Goal: Task Accomplishment & Management: Complete application form

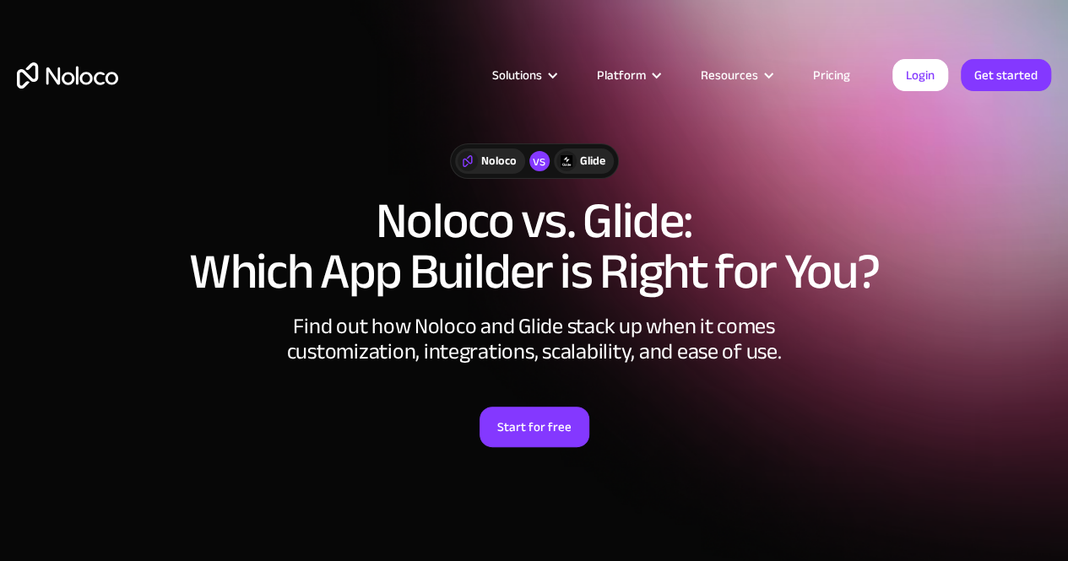
click at [926, 71] on link "Login" at bounding box center [920, 75] width 56 height 32
click at [981, 65] on link "Get started" at bounding box center [1006, 75] width 90 height 32
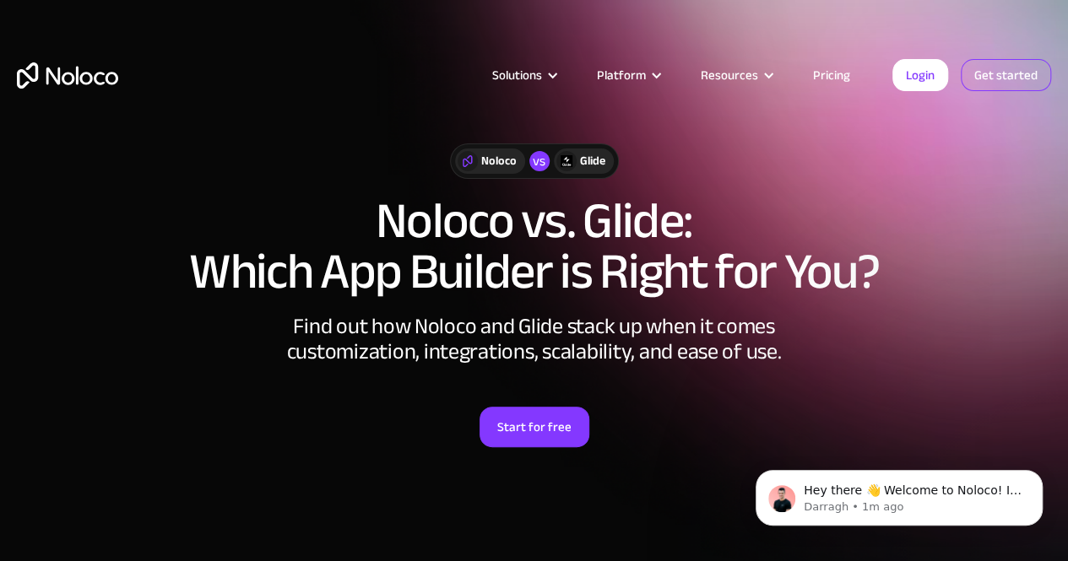
click at [1001, 84] on link "Get started" at bounding box center [1006, 75] width 90 height 32
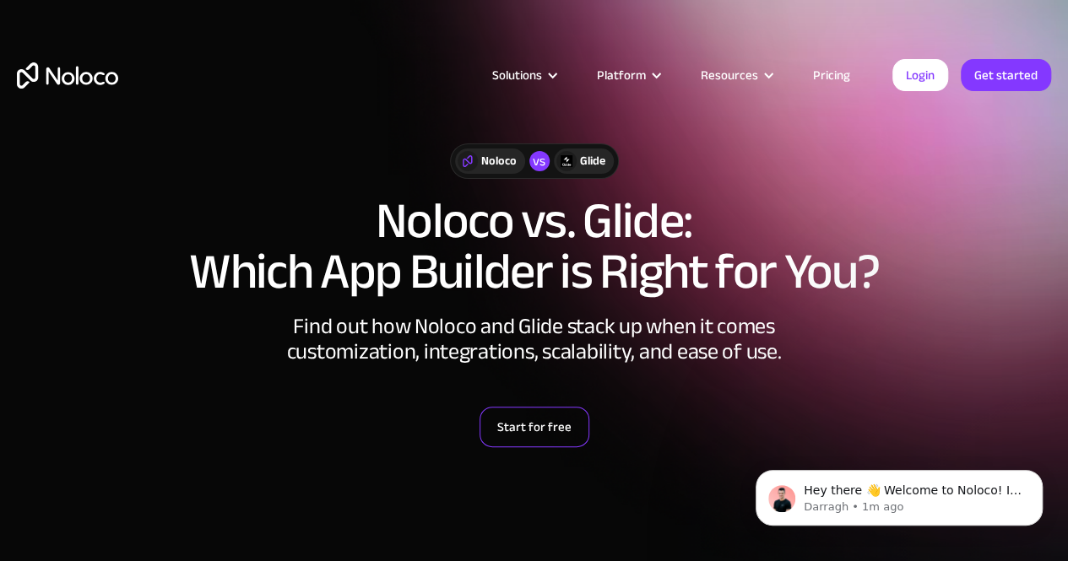
click at [512, 412] on link "Start for free" at bounding box center [535, 427] width 110 height 41
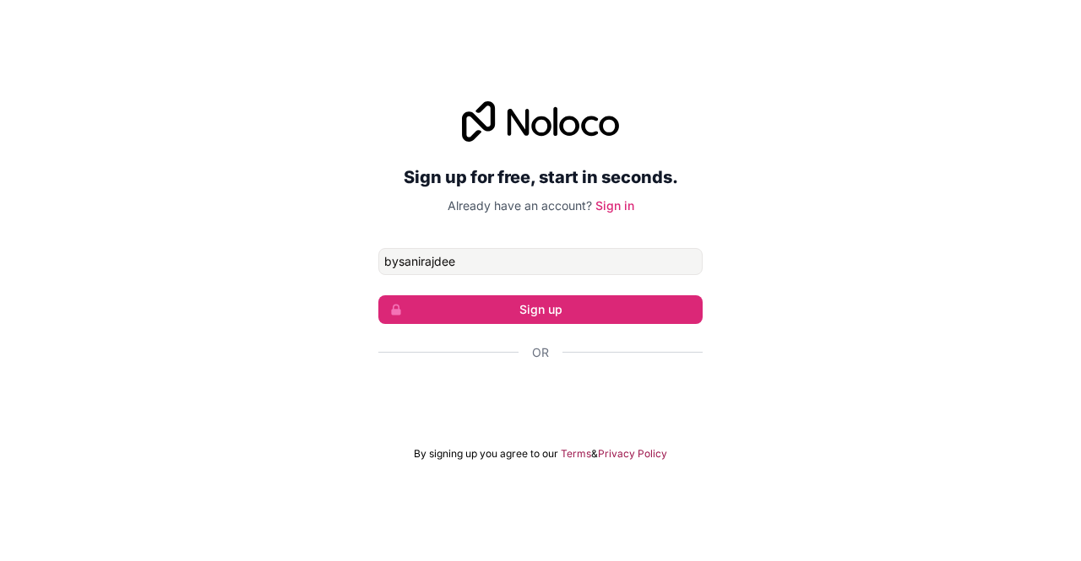
type input "bysanirajdeep@gmail.com"
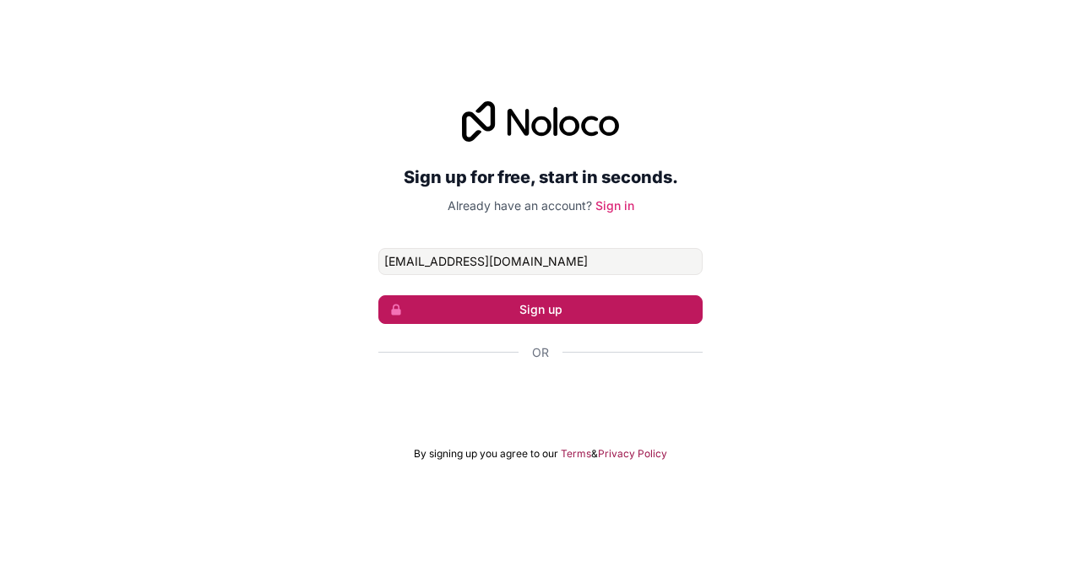
click at [531, 306] on button "Sign up" at bounding box center [540, 310] width 324 height 29
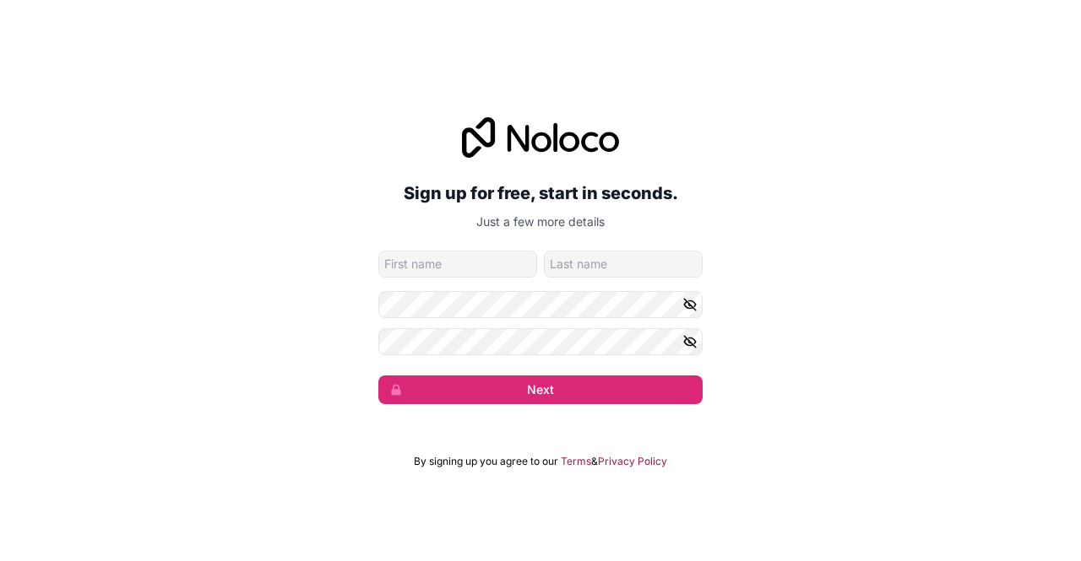
type input "b"
type input "Bysani"
click at [566, 260] on input "family-name" at bounding box center [623, 264] width 159 height 27
type input "Rajdeep"
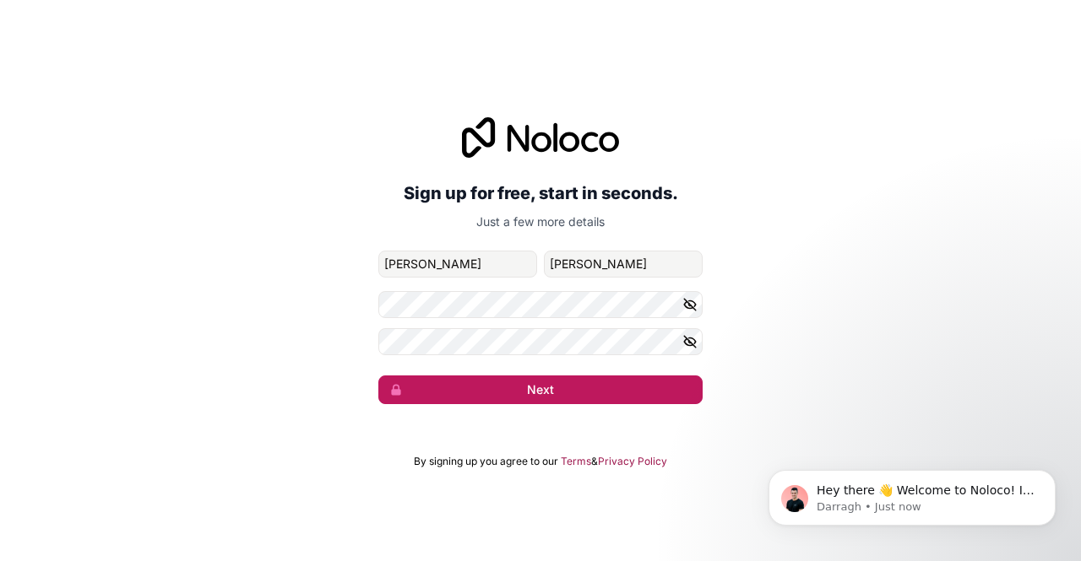
click at [494, 385] on button "Next" at bounding box center [540, 390] width 324 height 29
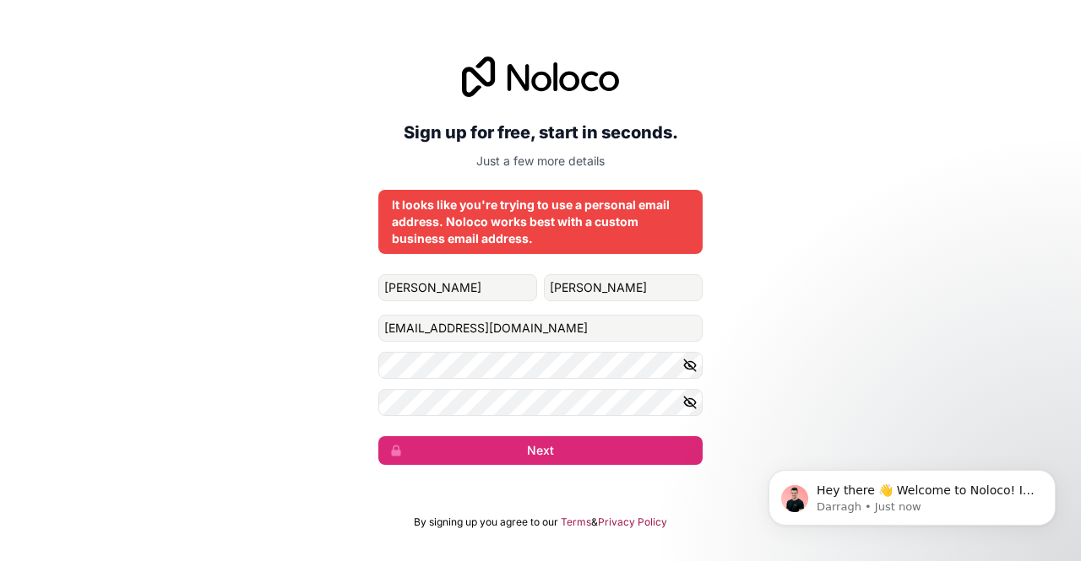
click at [694, 359] on icon "button" at bounding box center [689, 365] width 15 height 15
click at [684, 403] on icon "button" at bounding box center [690, 403] width 12 height 8
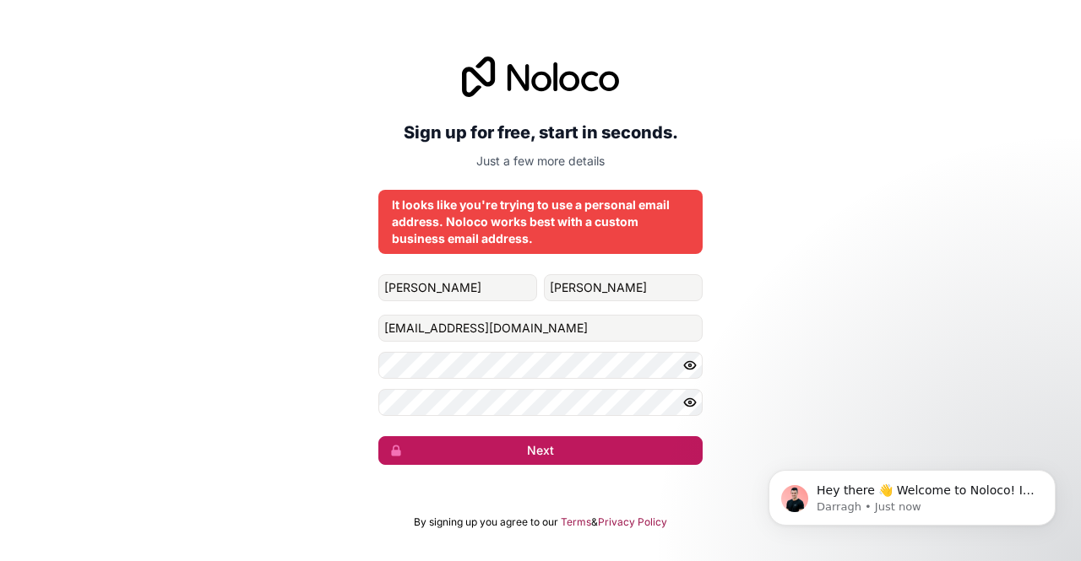
click at [635, 442] on button "Next" at bounding box center [540, 450] width 324 height 29
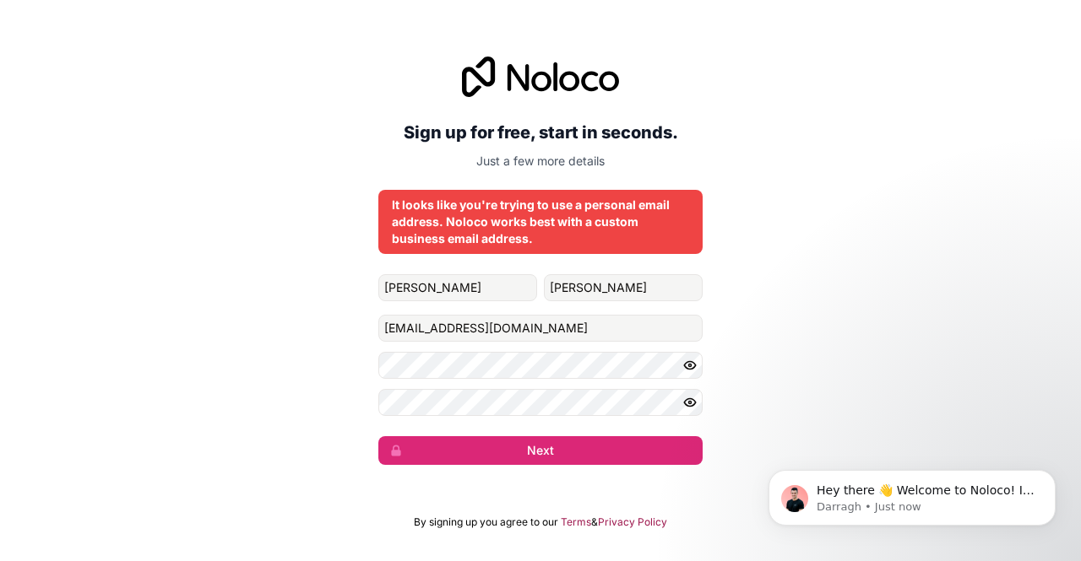
click at [382, 192] on div "It looks like you're trying to use a personal email address. Noloco works best …" at bounding box center [540, 222] width 324 height 64
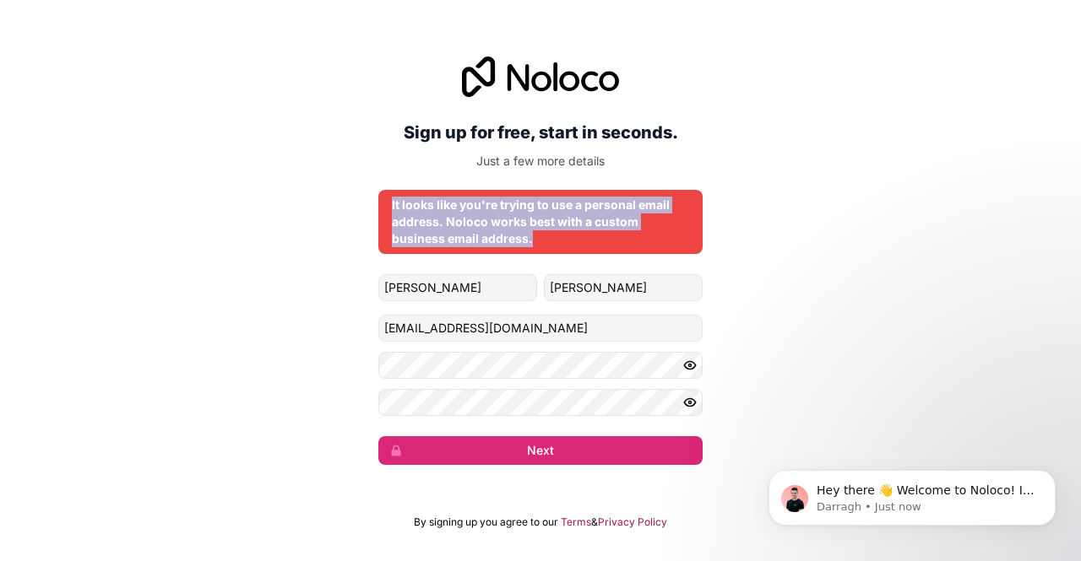
drag, startPoint x: 382, startPoint y: 192, endPoint x: 677, endPoint y: 236, distance: 298.7
click at [677, 236] on div "It looks like you're trying to use a personal email address. Noloco works best …" at bounding box center [540, 222] width 324 height 64
copy div "It looks like you're trying to use a personal email address. Noloco works best …"
click at [718, 180] on div "Sign up for free, start in seconds. Just a few more details It looks like you'r…" at bounding box center [540, 261] width 1081 height 456
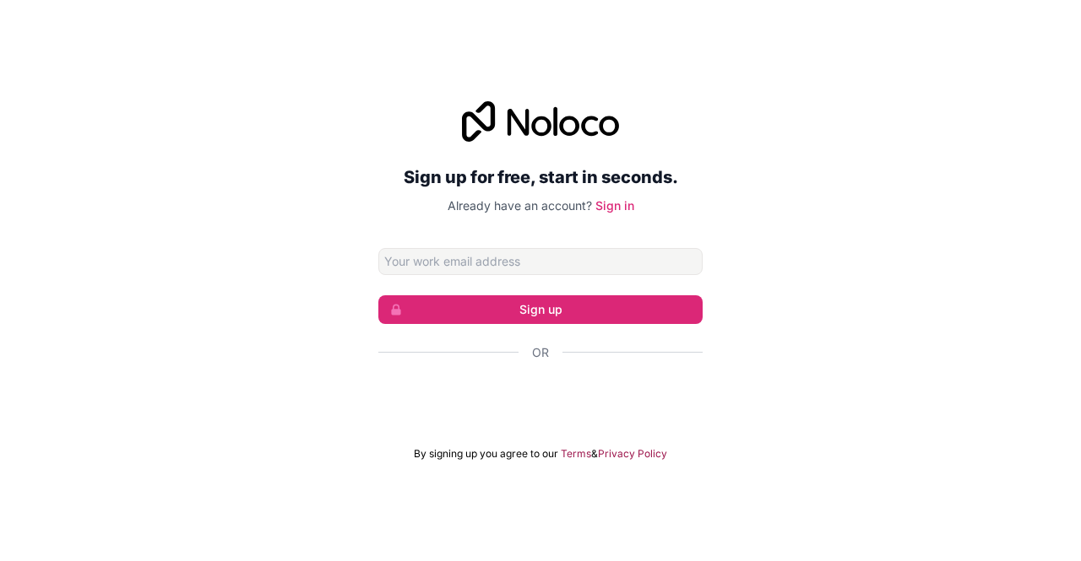
click at [447, 268] on input "Email address" at bounding box center [540, 261] width 324 height 27
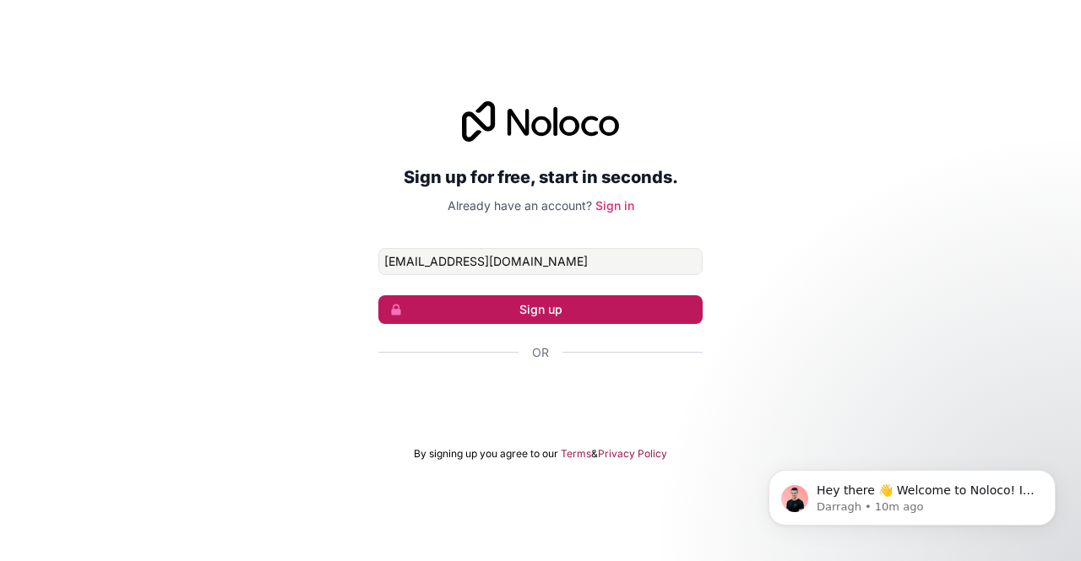
type input "[EMAIL_ADDRESS][DOMAIN_NAME]"
click at [470, 310] on button "Sign up" at bounding box center [540, 310] width 324 height 29
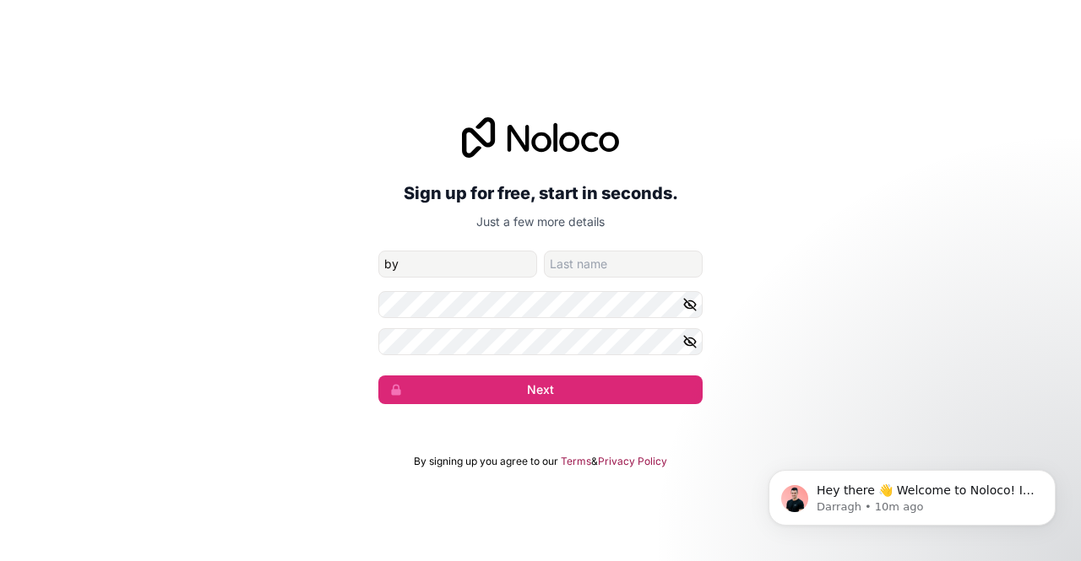
type input "b"
type input "[PERSON_NAME]"
click at [608, 261] on input "family-name" at bounding box center [623, 264] width 159 height 27
type input "[PERSON_NAME]"
click at [696, 307] on icon "button" at bounding box center [689, 304] width 15 height 15
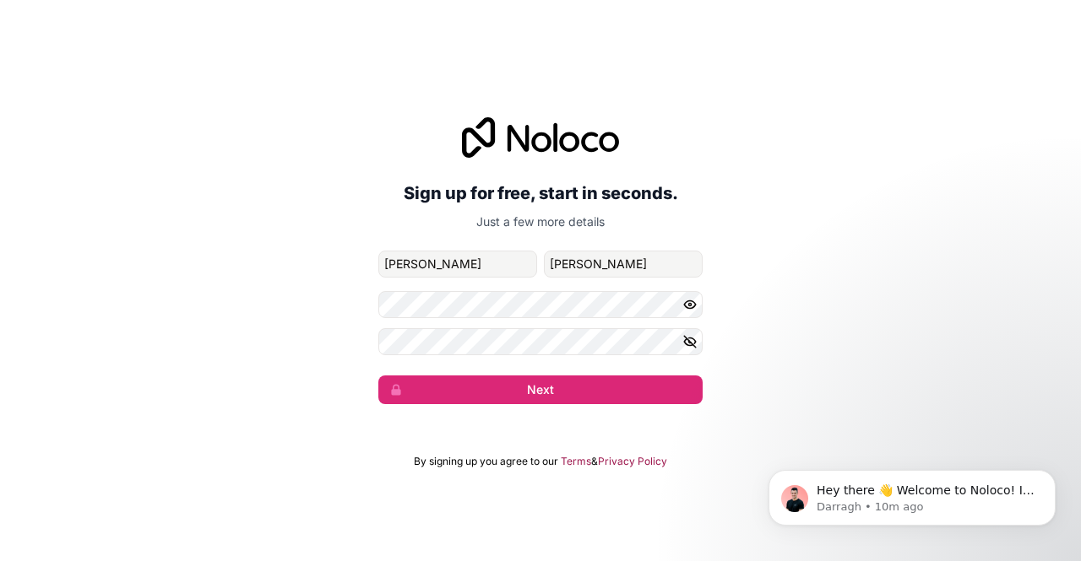
click at [691, 344] on icon "button" at bounding box center [689, 341] width 15 height 15
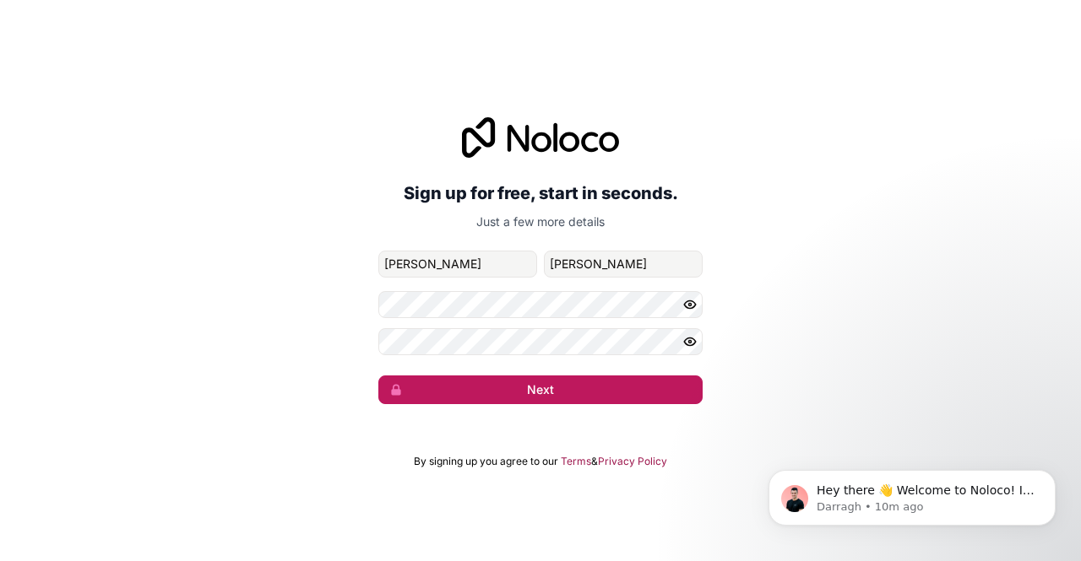
click at [583, 400] on button "Next" at bounding box center [540, 390] width 324 height 29
click at [588, 387] on button "Next" at bounding box center [540, 390] width 324 height 29
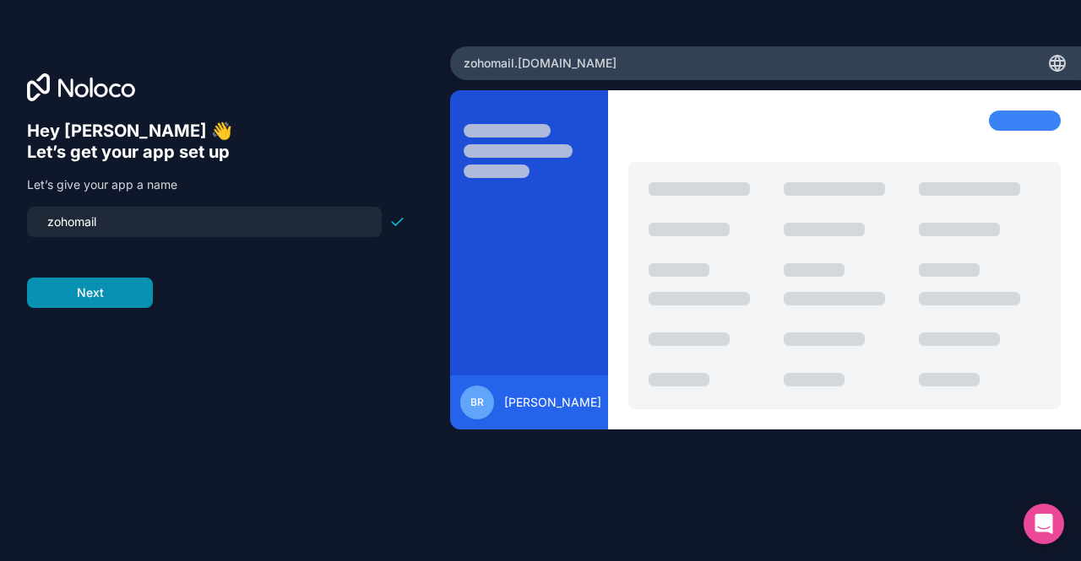
click at [125, 291] on button "Next" at bounding box center [90, 293] width 126 height 30
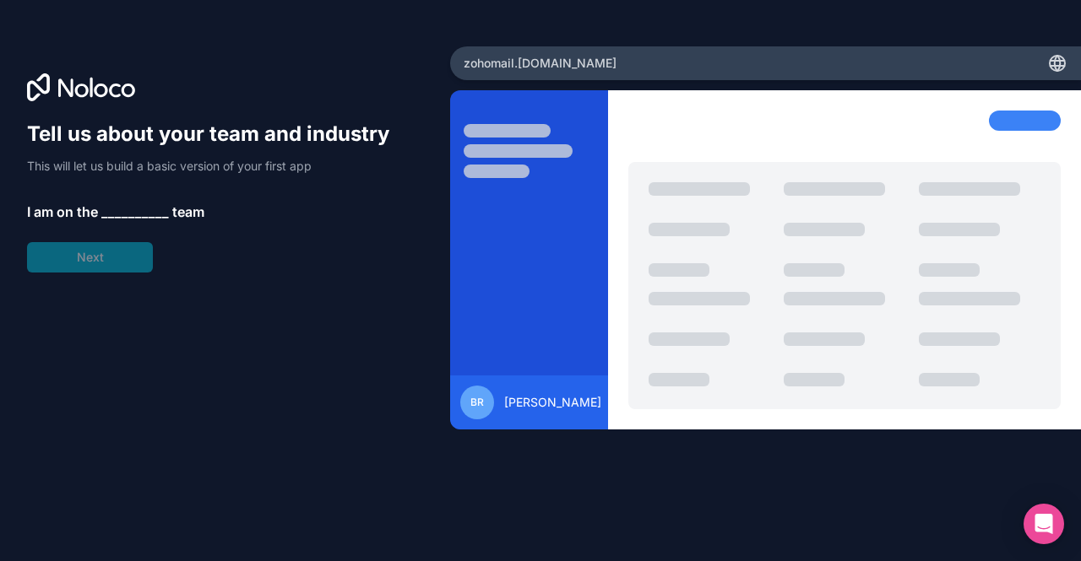
click at [547, 393] on div "BR [PERSON_NAME]" at bounding box center [530, 403] width 141 height 34
click at [117, 212] on span "__________" at bounding box center [135, 212] width 68 height 20
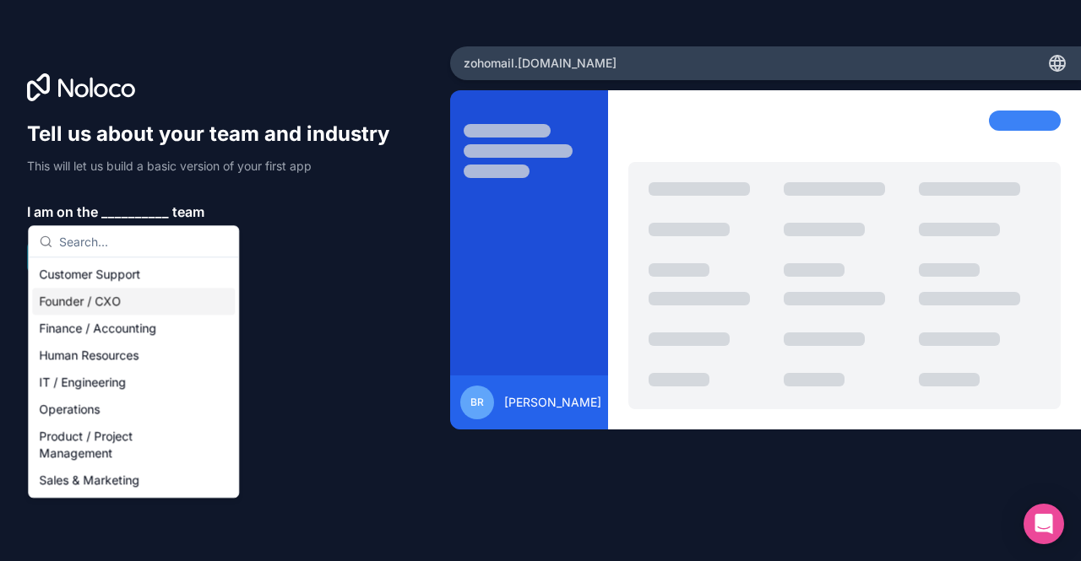
click at [123, 303] on div "Founder / CXO" at bounding box center [133, 301] width 203 height 27
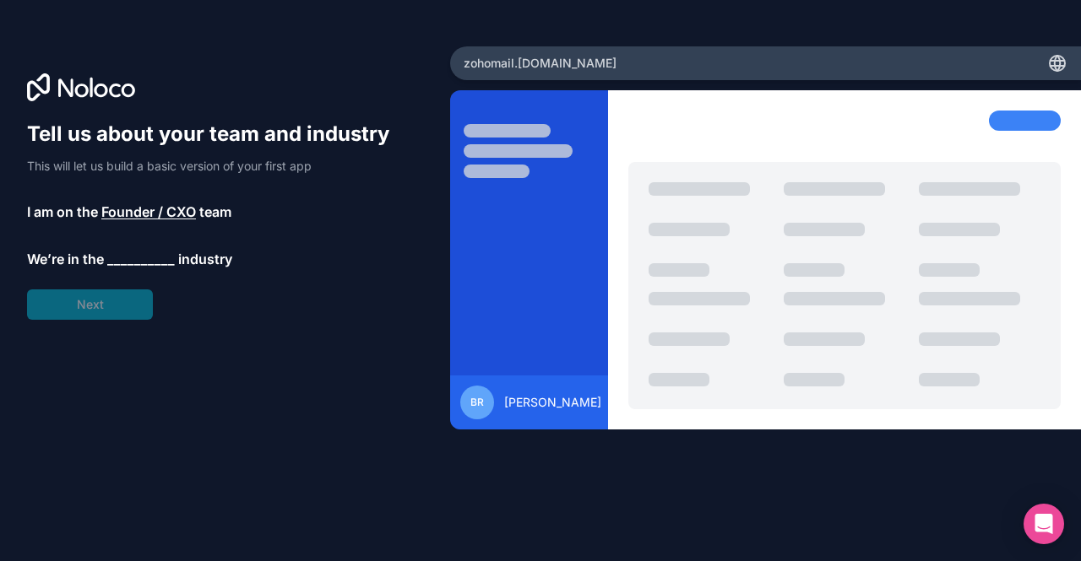
click at [138, 258] on span "__________" at bounding box center [141, 259] width 68 height 20
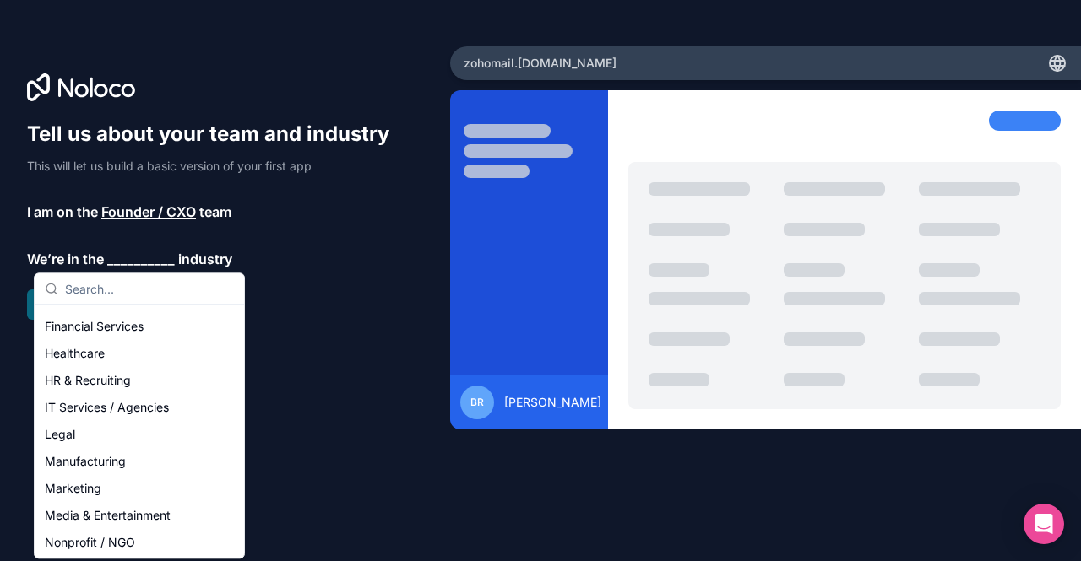
scroll to position [101, 0]
click at [77, 489] on div "Marketing" at bounding box center [139, 490] width 203 height 27
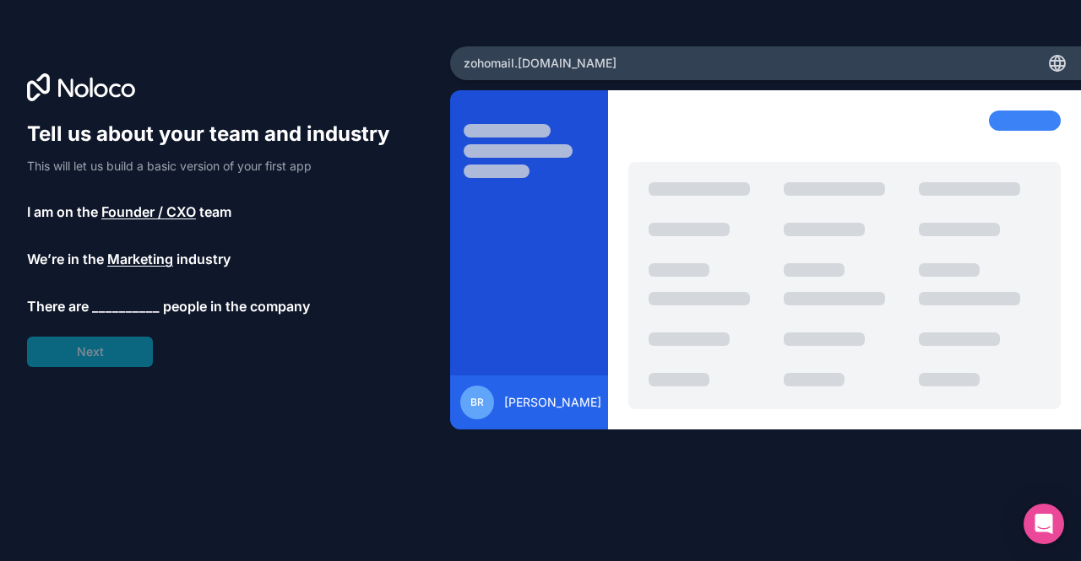
click at [142, 301] on span "__________" at bounding box center [126, 306] width 68 height 20
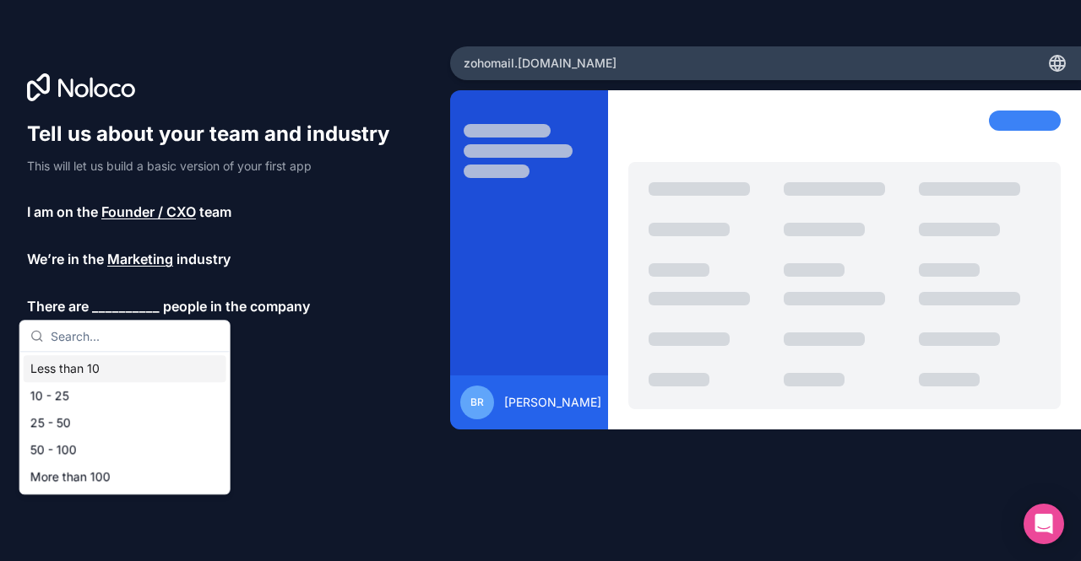
click at [80, 367] on div "Less than 10" at bounding box center [125, 368] width 203 height 27
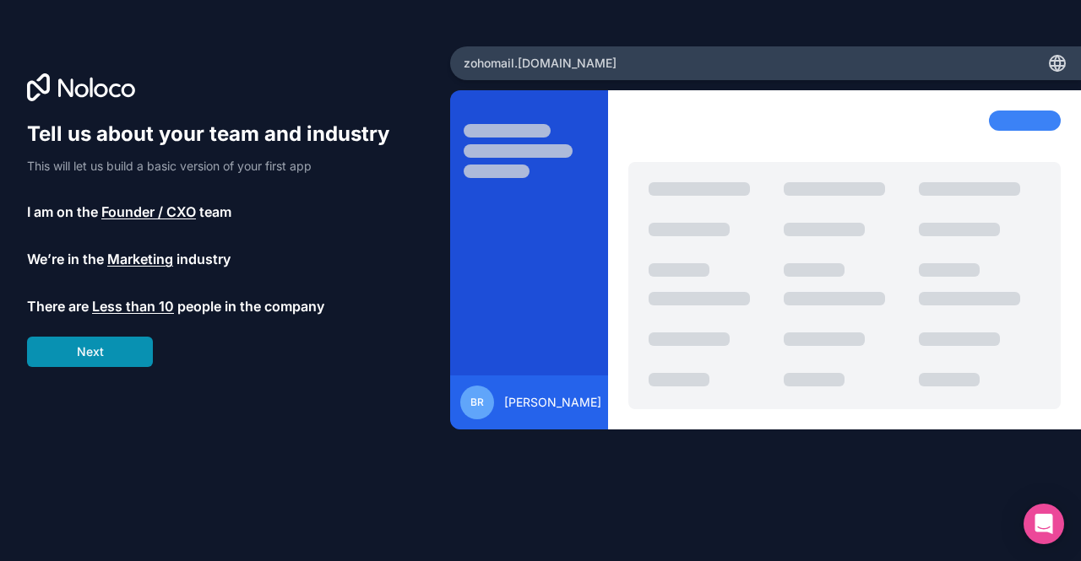
click at [88, 354] on button "Next" at bounding box center [90, 352] width 126 height 30
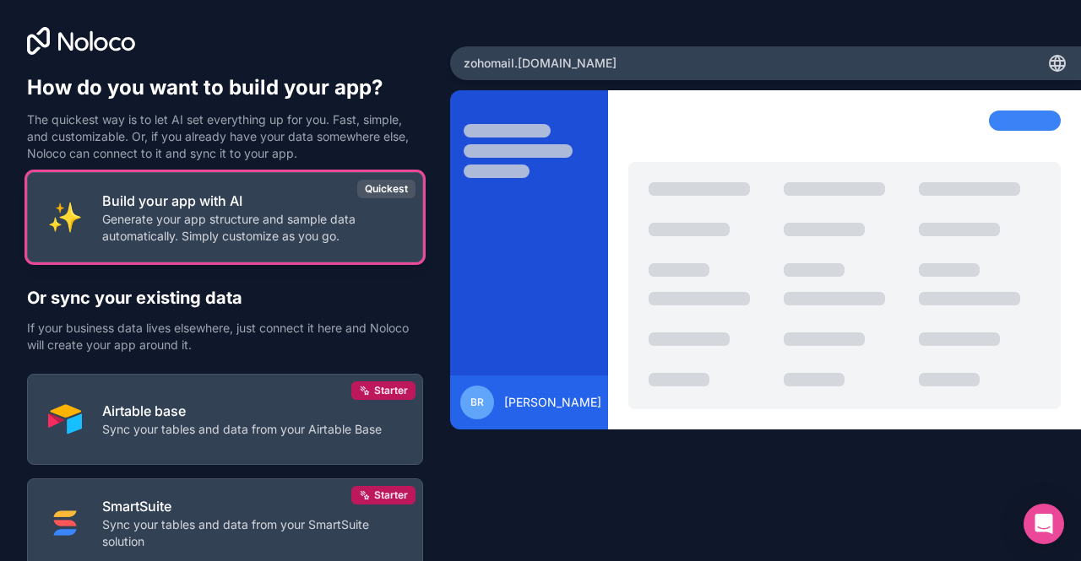
click at [326, 219] on p "Generate your app structure and sample data automatically. Simply customize as …" at bounding box center [252, 228] width 300 height 34
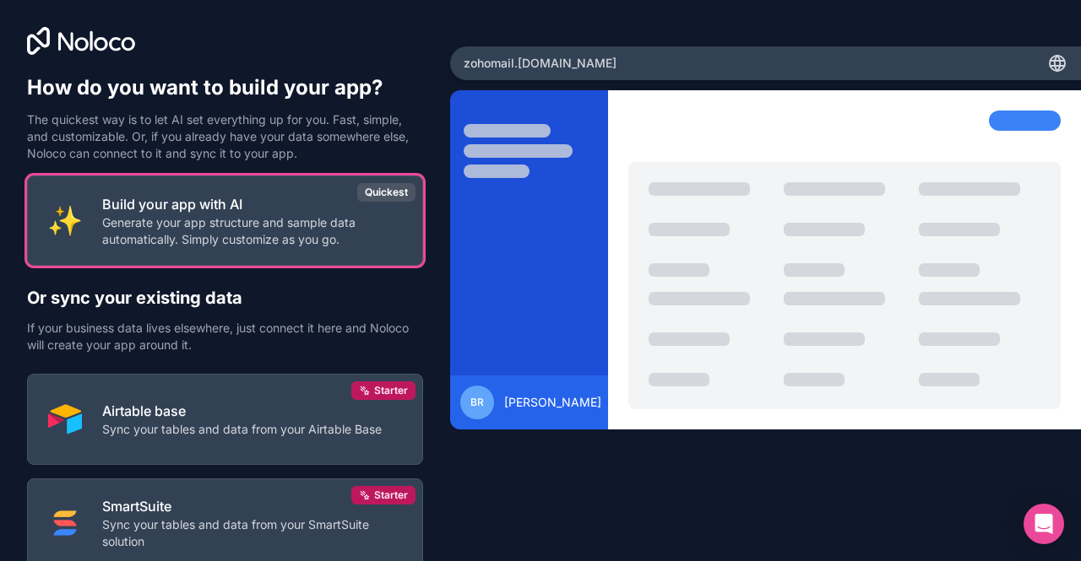
scroll to position [120, 0]
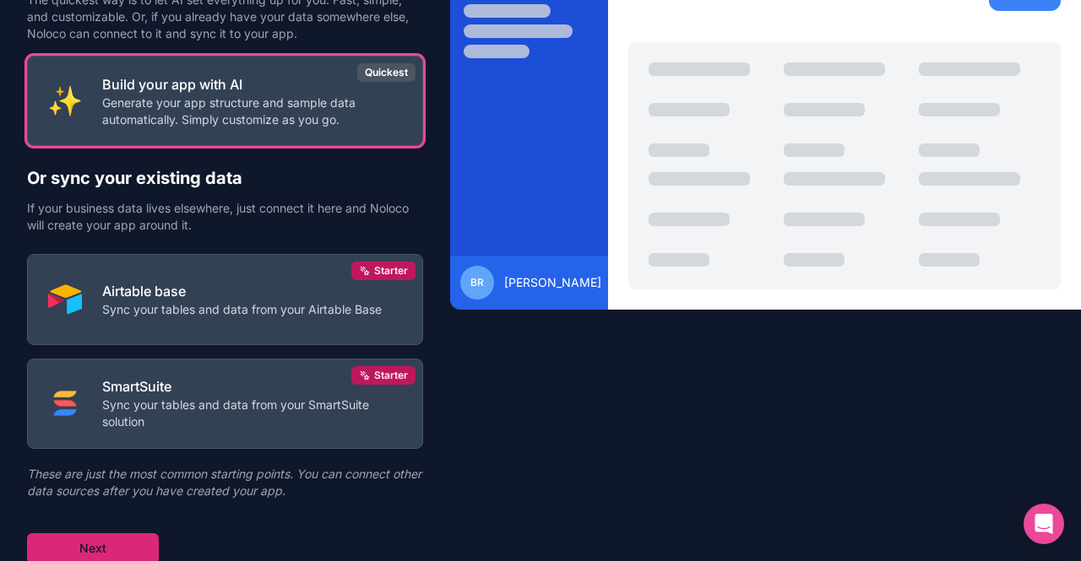
click at [126, 551] on button "Next" at bounding box center [93, 549] width 132 height 30
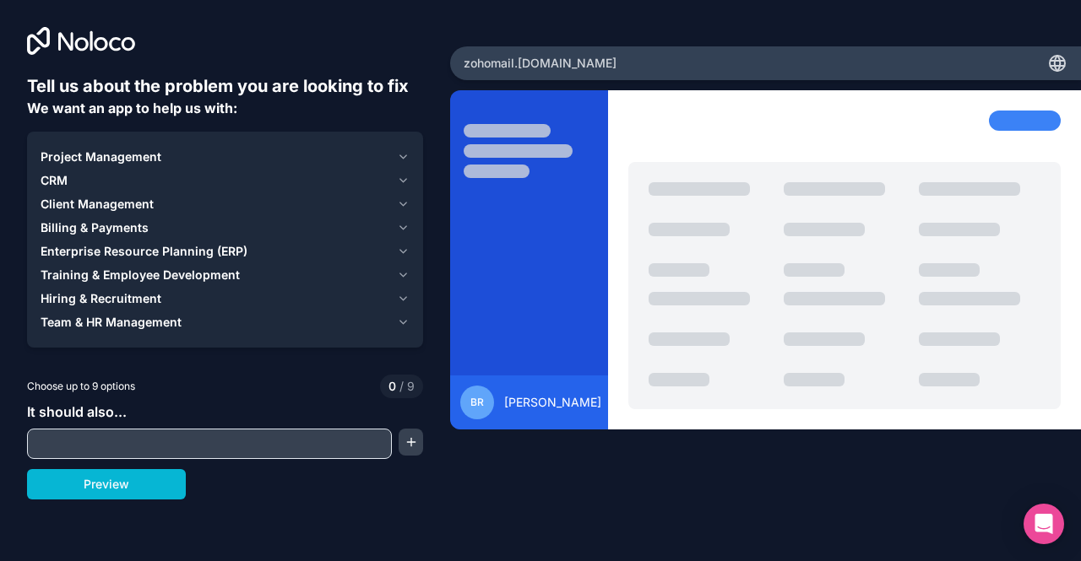
click at [310, 447] on input "text" at bounding box center [209, 444] width 356 height 24
click at [83, 496] on button "Preview" at bounding box center [106, 484] width 159 height 30
click at [128, 160] on span "Project Management" at bounding box center [101, 157] width 121 height 17
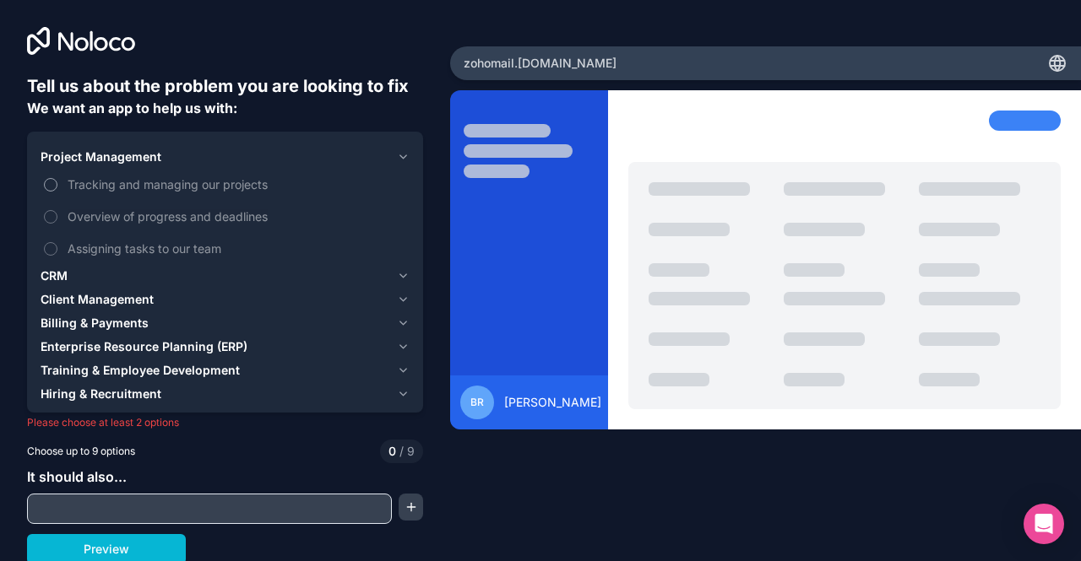
click at [46, 182] on button "Tracking and managing our projects" at bounding box center [51, 185] width 14 height 14
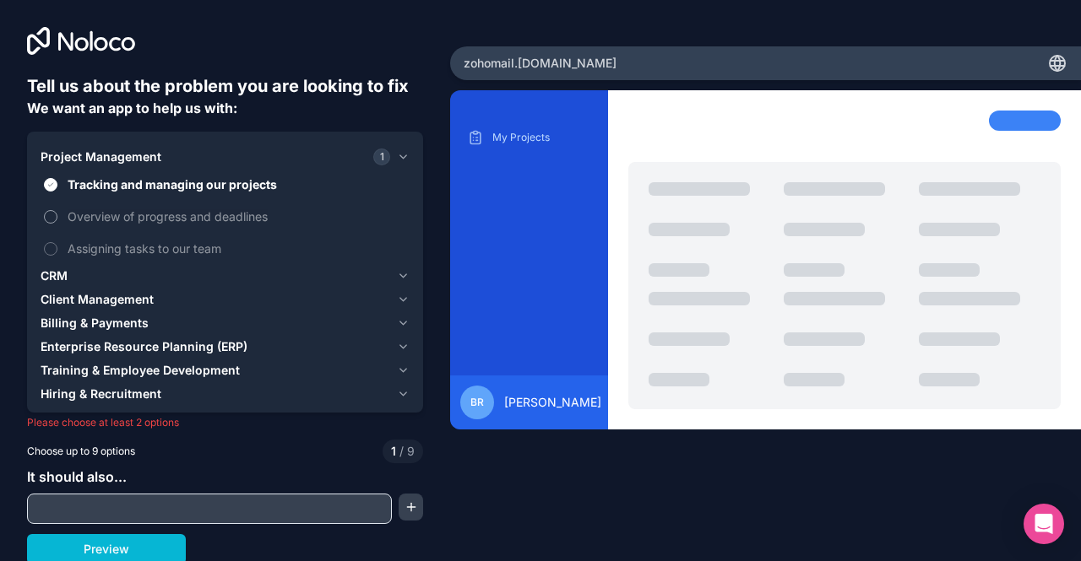
click at [57, 217] on button "Overview of progress and deadlines" at bounding box center [51, 217] width 14 height 14
click at [49, 247] on button "Assigning tasks to our team" at bounding box center [51, 249] width 14 height 14
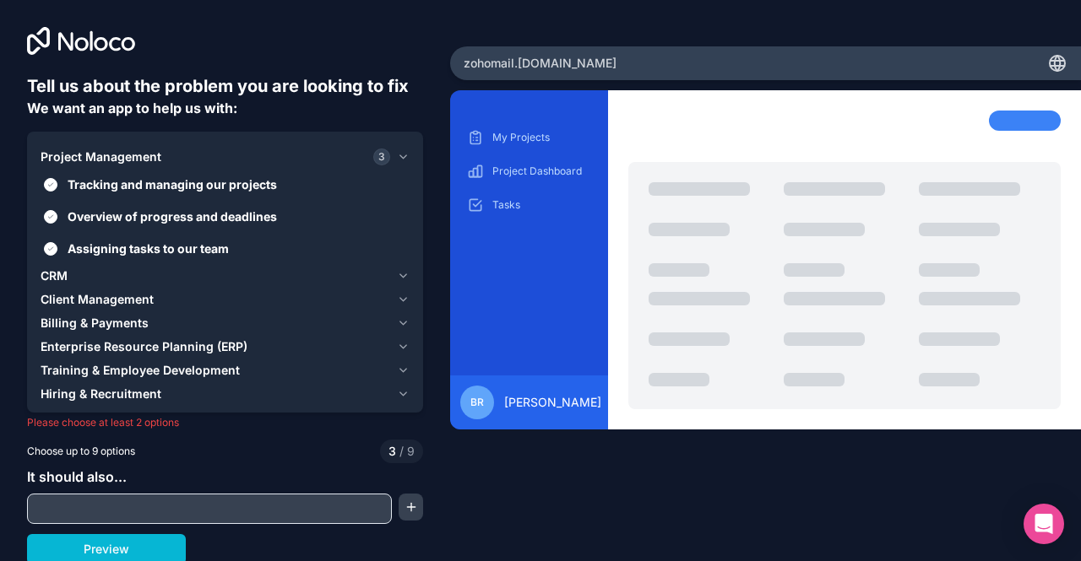
scroll to position [3, 0]
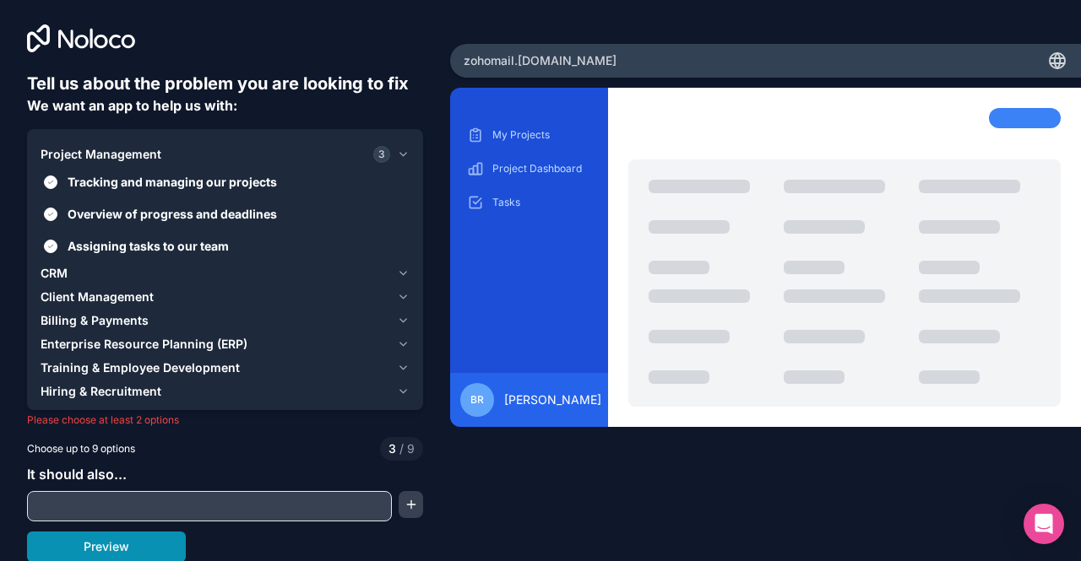
click at [141, 540] on button "Preview" at bounding box center [106, 547] width 159 height 30
